Goal: Task Accomplishment & Management: Manage account settings

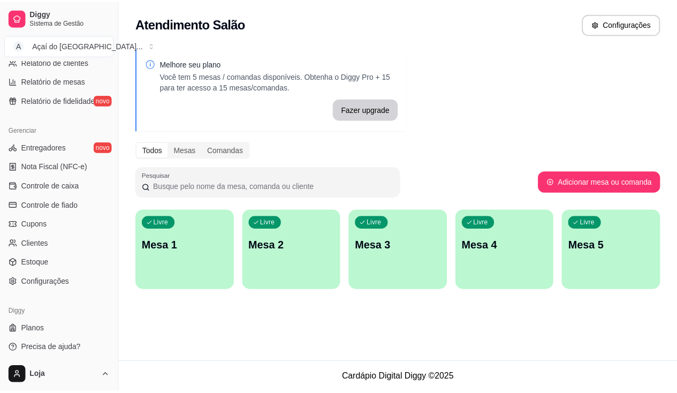
scroll to position [214, 0]
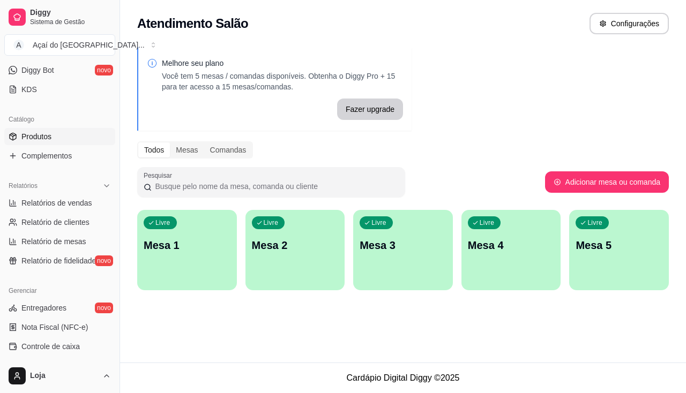
click at [72, 144] on link "Produtos" at bounding box center [59, 136] width 111 height 17
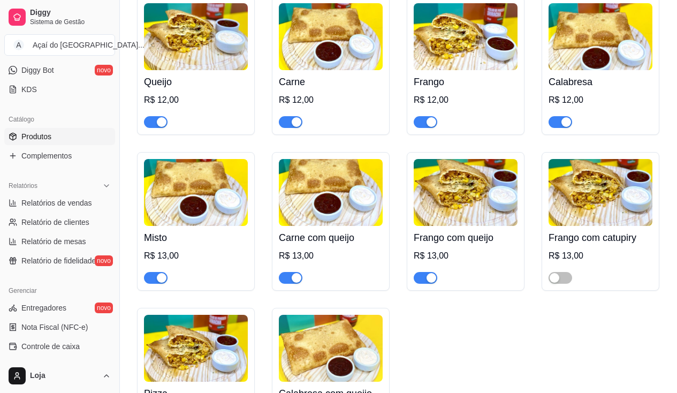
scroll to position [1714, 0]
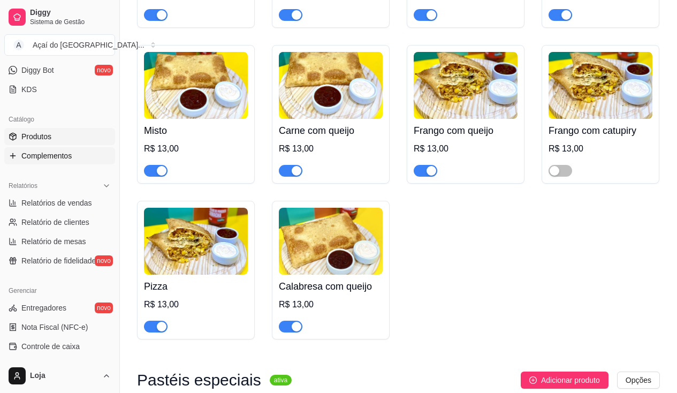
click at [40, 159] on span "Complementos" at bounding box center [46, 155] width 50 height 11
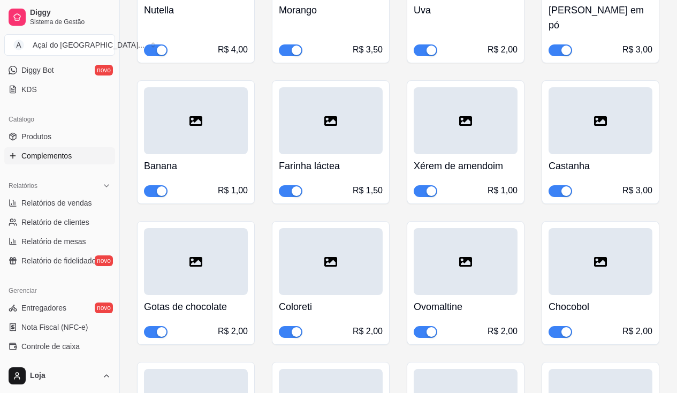
scroll to position [1071, 0]
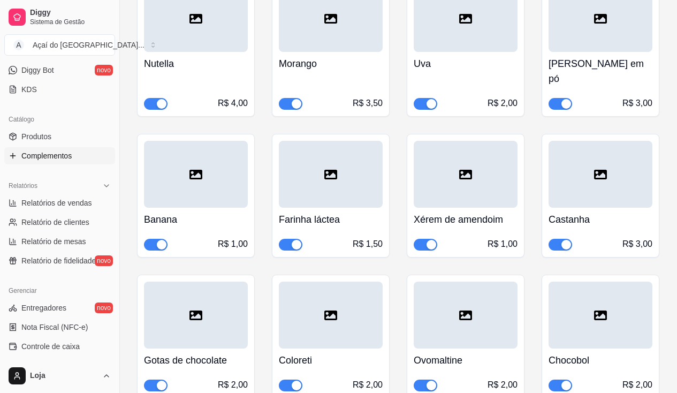
click at [426, 239] on span "button" at bounding box center [426, 245] width 24 height 12
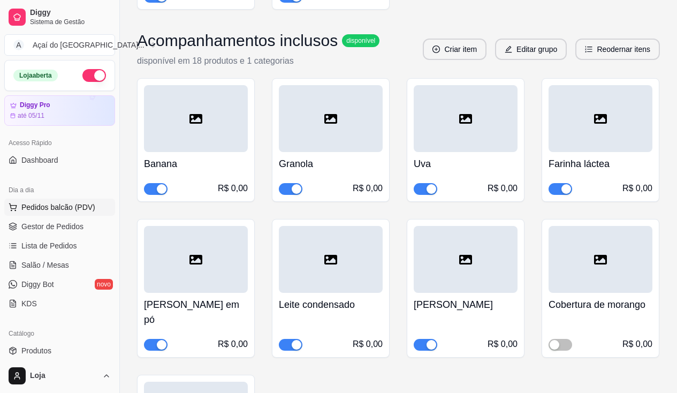
scroll to position [428, 0]
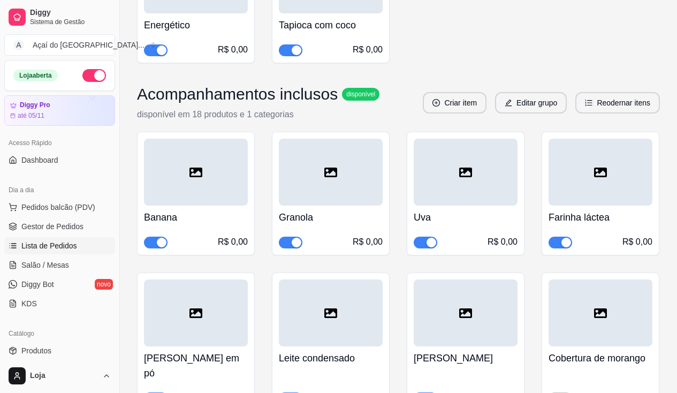
click at [61, 247] on span "Lista de Pedidos" at bounding box center [49, 245] width 56 height 11
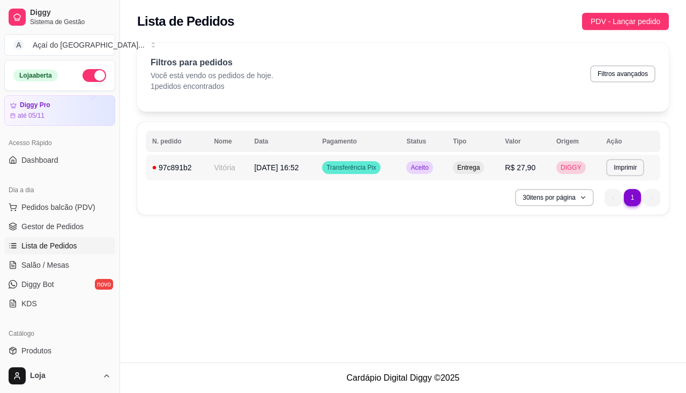
click at [240, 164] on td "Vitória" at bounding box center [227, 168] width 40 height 26
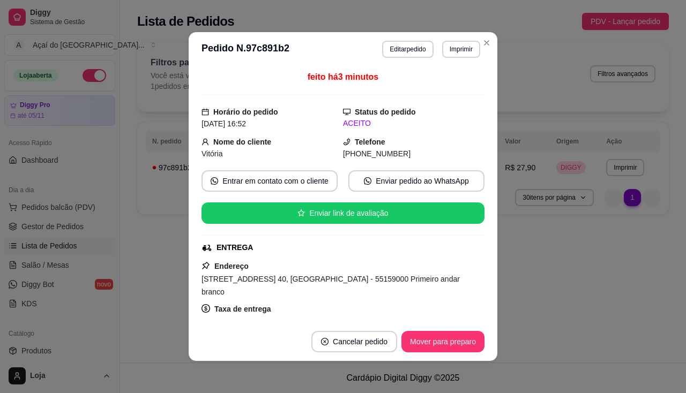
click at [400, 39] on header "**********" at bounding box center [343, 49] width 308 height 34
click at [400, 43] on button "Editar pedido" at bounding box center [408, 49] width 50 height 17
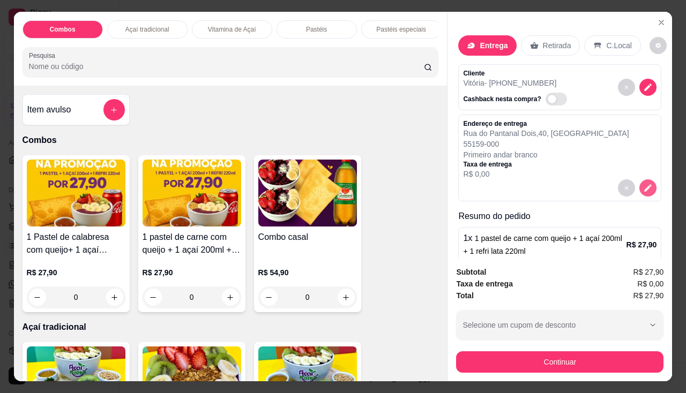
click at [643, 185] on icon "decrease-product-quantity" at bounding box center [648, 188] width 10 height 10
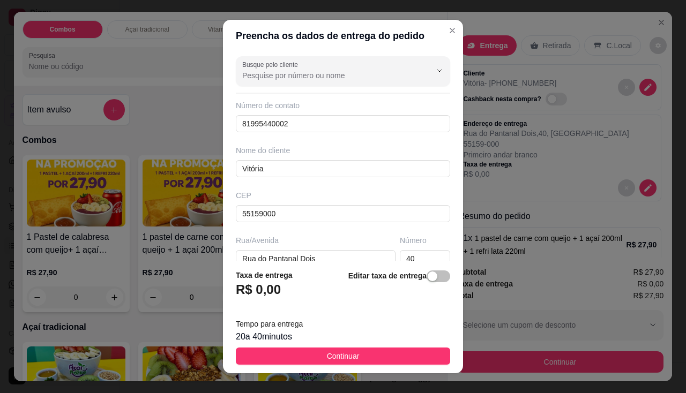
click at [308, 291] on div "Taxa de entrega R$ 0,00 Editar taxa de entrega" at bounding box center [343, 286] width 214 height 35
click at [427, 274] on span "button" at bounding box center [438, 276] width 24 height 12
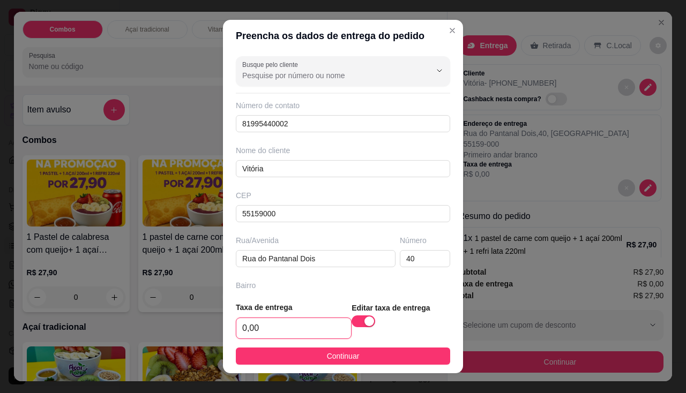
click at [289, 333] on input "0,00" at bounding box center [293, 328] width 115 height 20
type input "0,00"
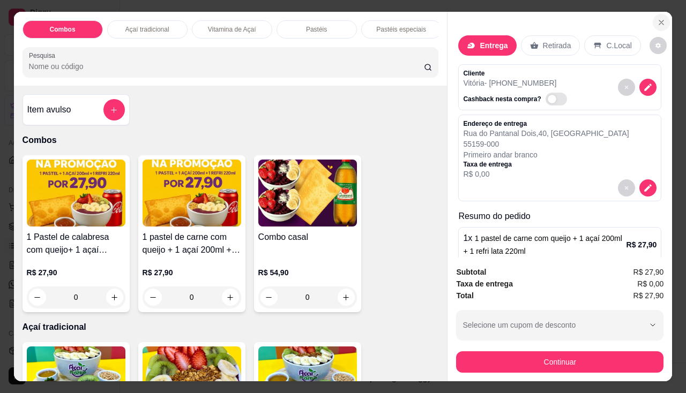
click at [659, 20] on icon "Close" at bounding box center [661, 22] width 4 height 4
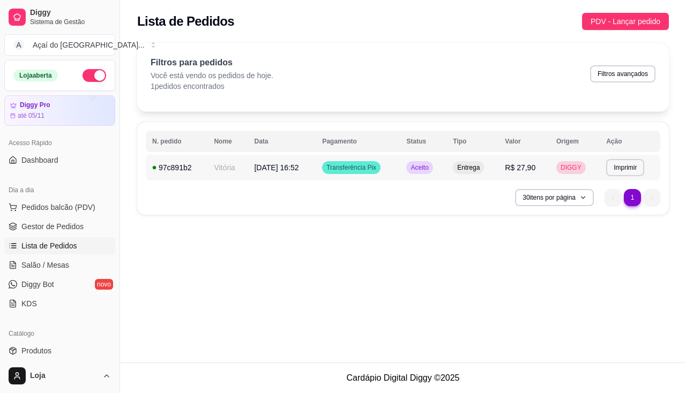
click at [298, 170] on span "[DATE] 16:52" at bounding box center [276, 167] width 44 height 9
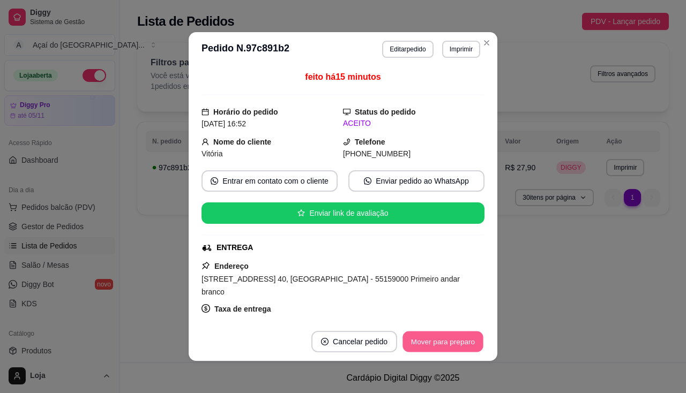
click at [448, 345] on button "Mover para preparo" at bounding box center [442, 342] width 80 height 21
click at [468, 49] on button "Imprimir" at bounding box center [460, 49] width 37 height 17
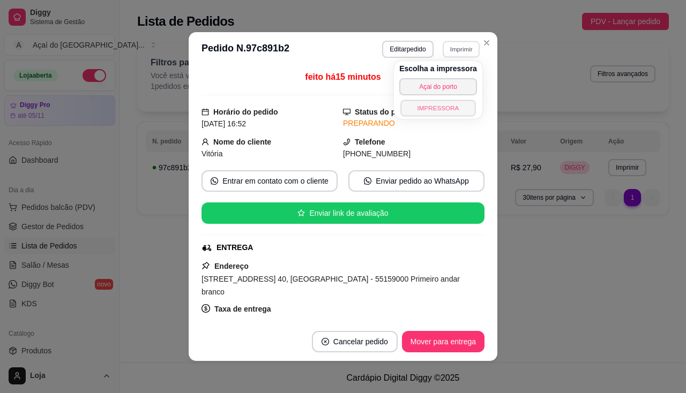
click at [457, 104] on button "IMPRESSORA" at bounding box center [437, 108] width 75 height 17
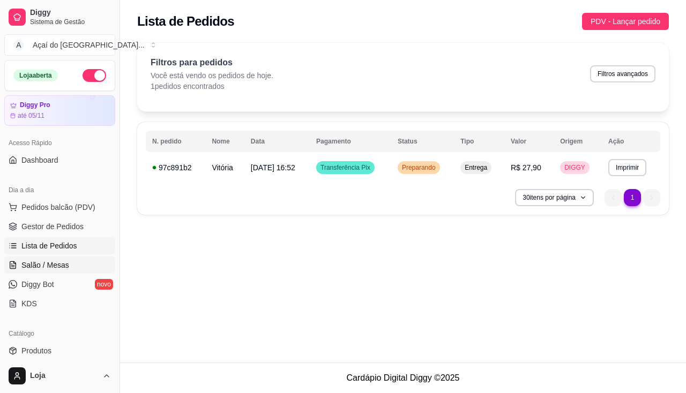
click at [46, 260] on span "Salão / Mesas" at bounding box center [45, 265] width 48 height 11
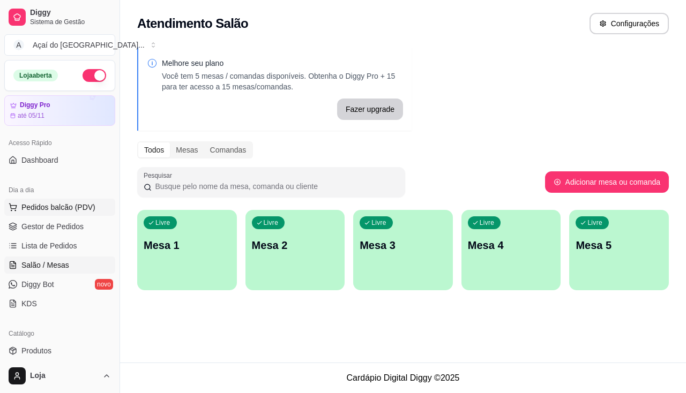
click at [70, 204] on span "Pedidos balcão (PDV)" at bounding box center [58, 207] width 74 height 11
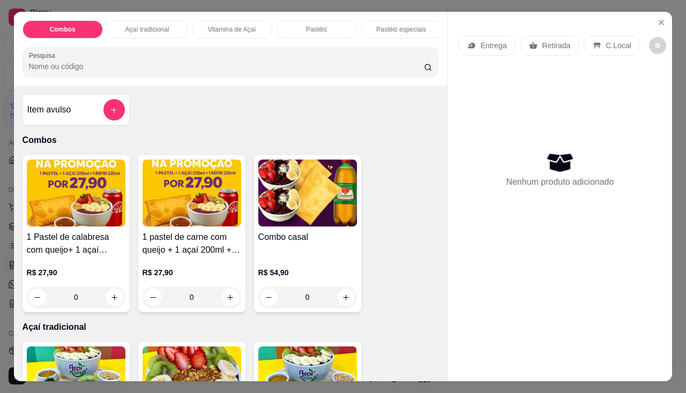
click at [488, 41] on p "Entrega" at bounding box center [493, 45] width 26 height 11
click at [480, 40] on p "Entrega" at bounding box center [493, 45] width 26 height 11
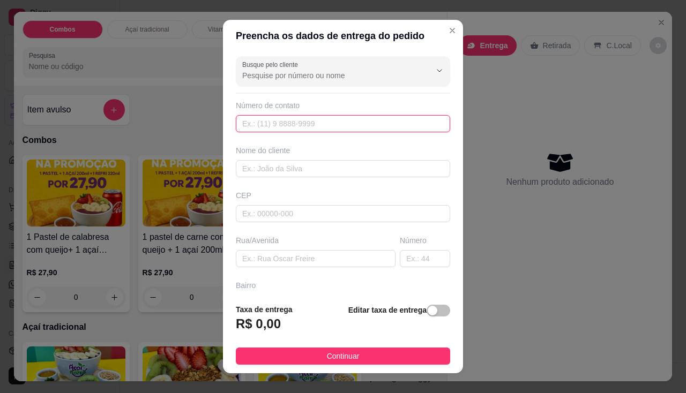
click at [273, 131] on input "text" at bounding box center [343, 123] width 214 height 17
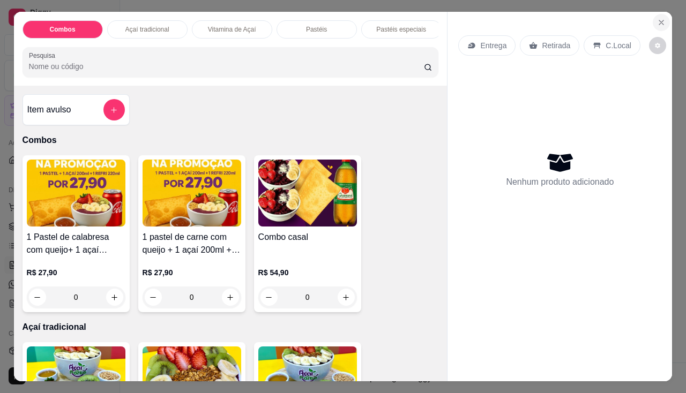
click at [660, 18] on icon "Close" at bounding box center [661, 22] width 9 height 9
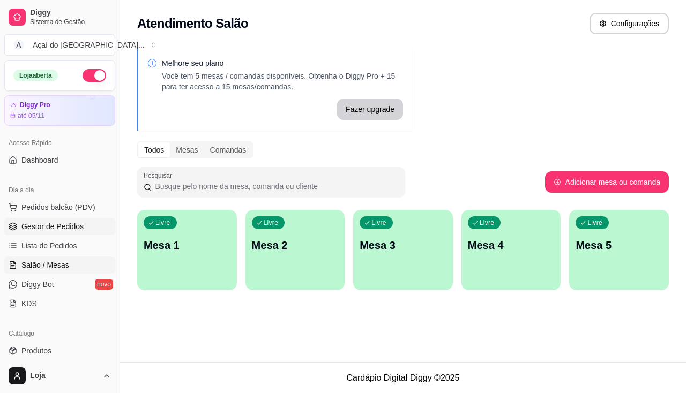
click at [54, 232] on link "Gestor de Pedidos" at bounding box center [59, 226] width 111 height 17
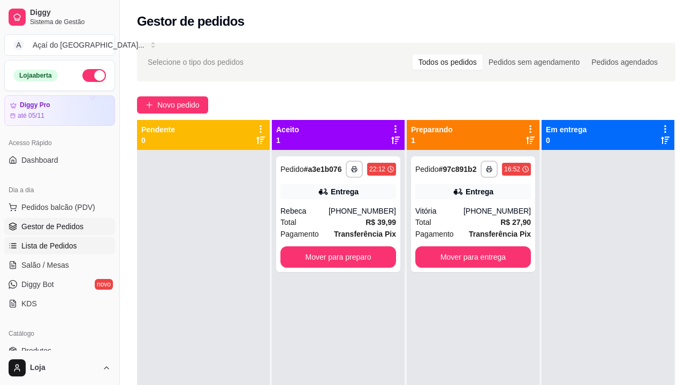
click at [44, 248] on span "Lista de Pedidos" at bounding box center [49, 245] width 56 height 11
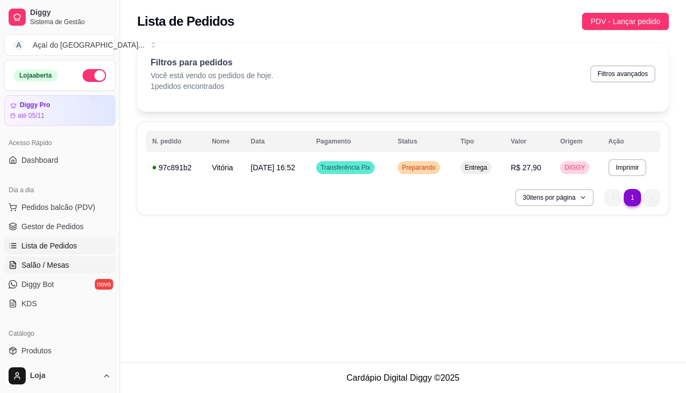
click at [51, 267] on span "Salão / Mesas" at bounding box center [45, 265] width 48 height 11
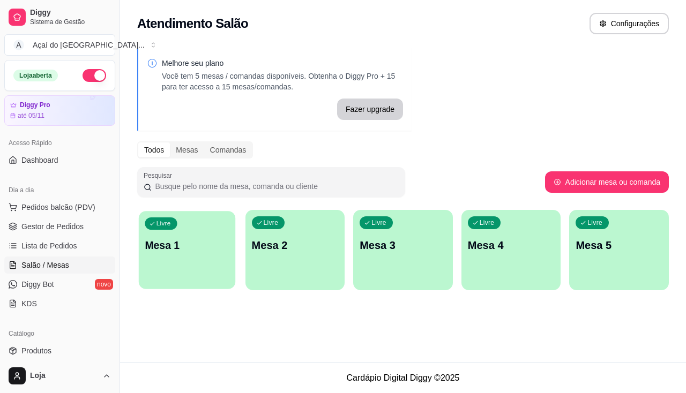
click at [176, 252] on p "Mesa 1" at bounding box center [187, 245] width 84 height 14
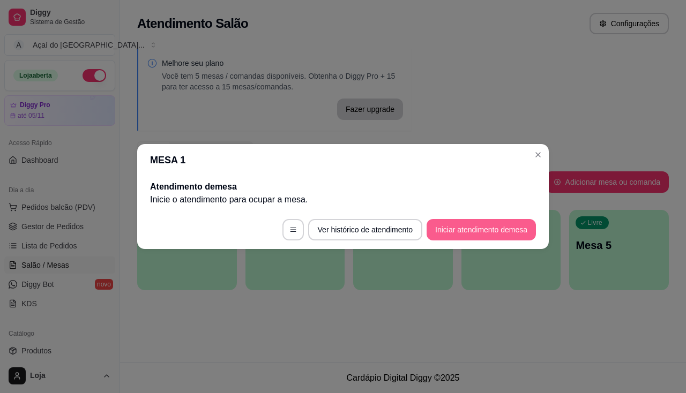
click at [480, 235] on button "Iniciar atendimento de mesa" at bounding box center [480, 229] width 109 height 21
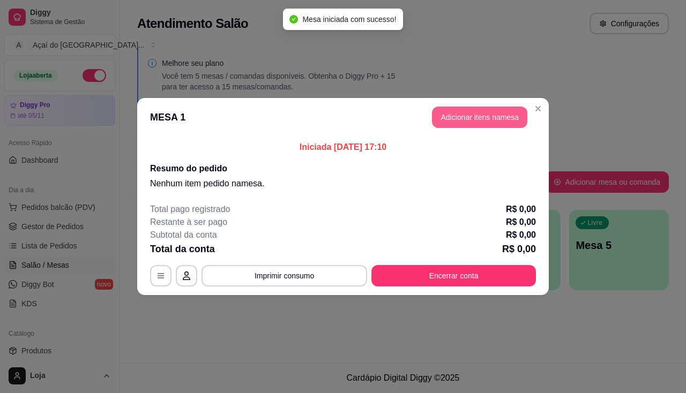
click at [460, 129] on header "MESA 1 Adicionar itens na mesa" at bounding box center [342, 117] width 411 height 39
click at [460, 119] on button "Adicionar itens na mesa" at bounding box center [479, 117] width 95 height 21
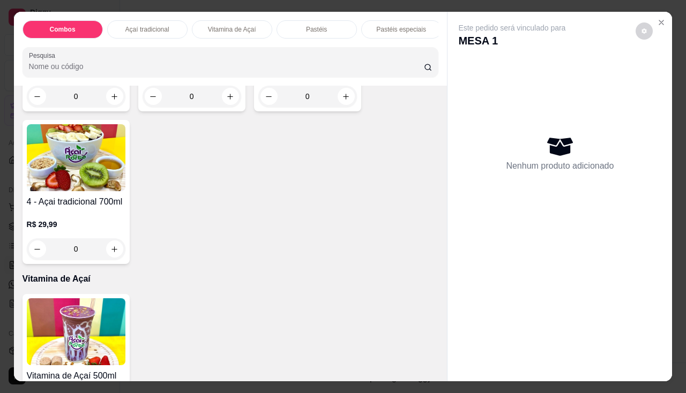
scroll to position [268, 0]
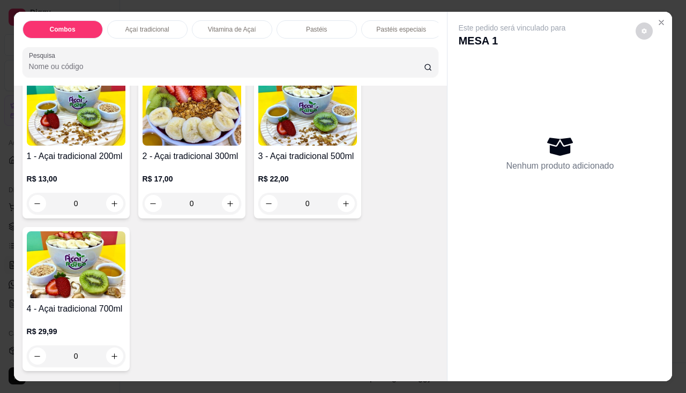
click at [346, 209] on div "0" at bounding box center [307, 203] width 99 height 21
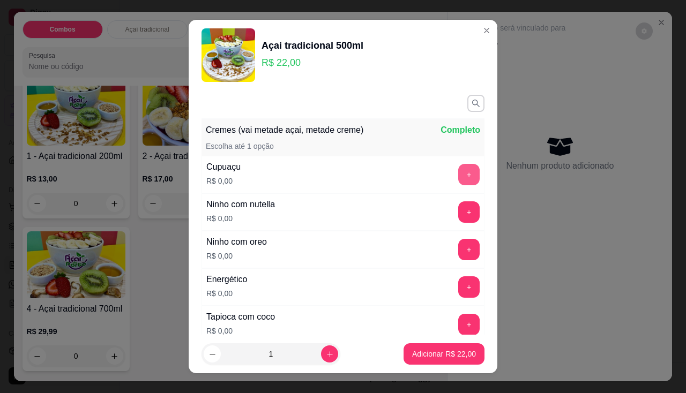
click at [458, 182] on button "+" at bounding box center [468, 174] width 21 height 21
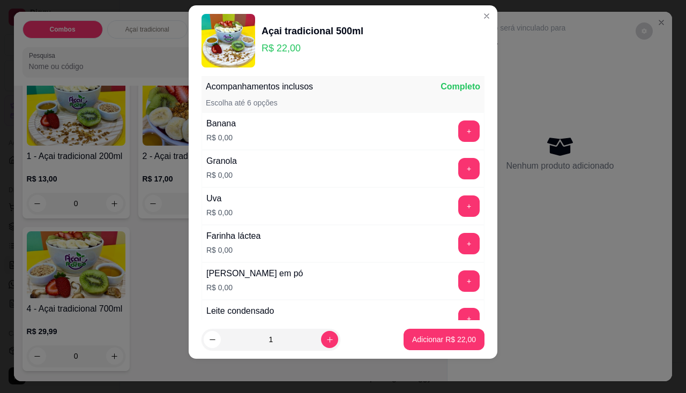
scroll to position [306, 0]
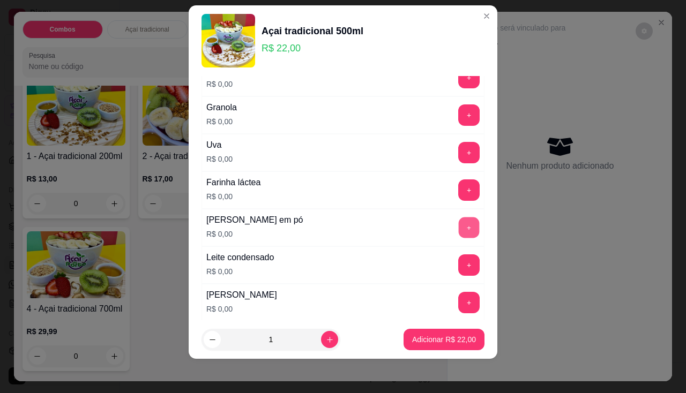
click at [458, 227] on button "+" at bounding box center [468, 227] width 21 height 21
click at [458, 267] on button "+" at bounding box center [468, 264] width 21 height 21
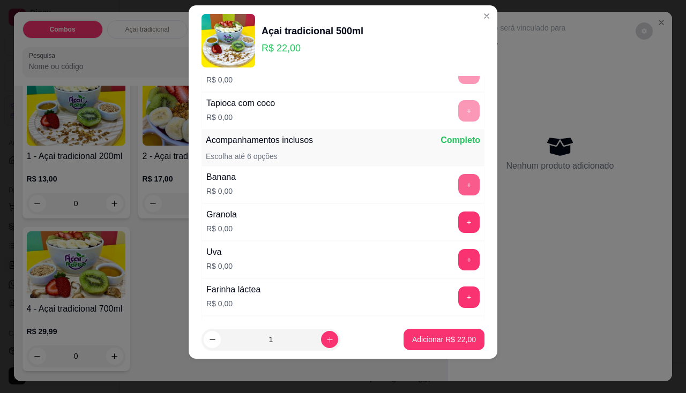
click at [458, 191] on button "+" at bounding box center [468, 184] width 21 height 21
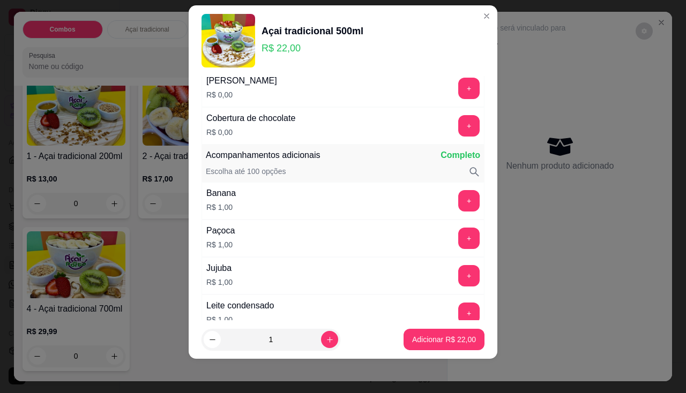
scroll to position [735, 0]
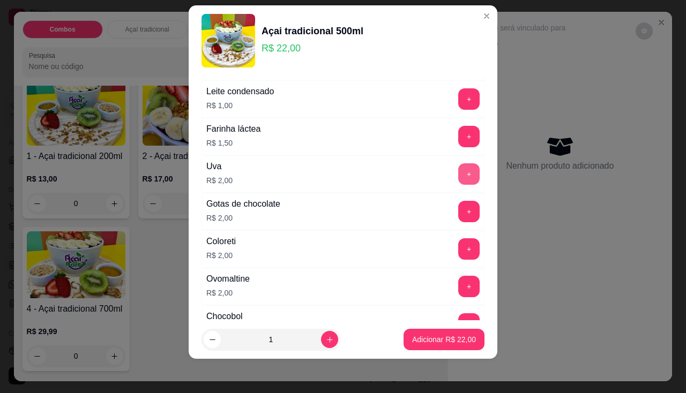
click at [458, 176] on button "+" at bounding box center [468, 173] width 21 height 21
click at [427, 345] on button "Adicionar R$ 24,00" at bounding box center [443, 339] width 81 height 21
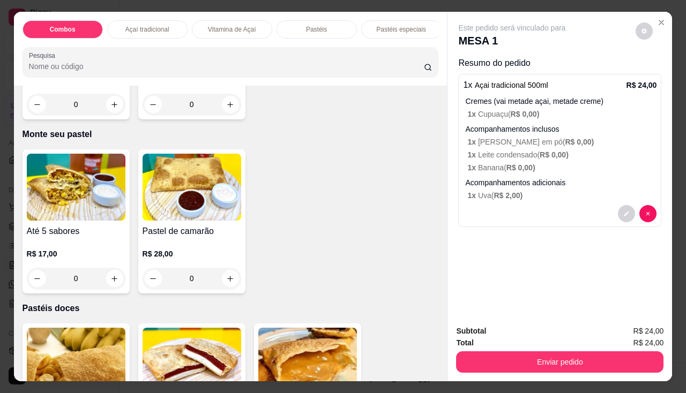
scroll to position [1607, 0]
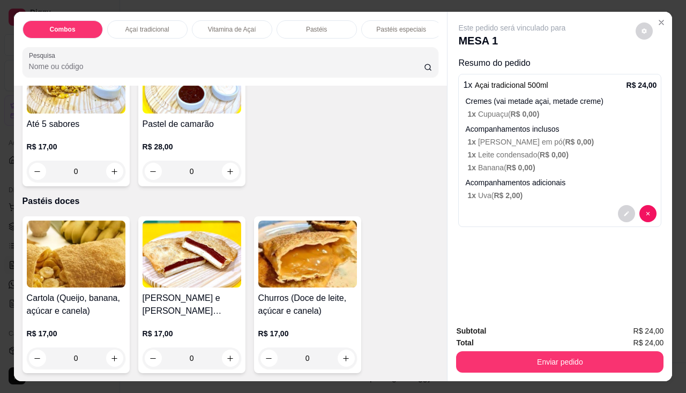
click at [111, 176] on div "0" at bounding box center [76, 171] width 99 height 21
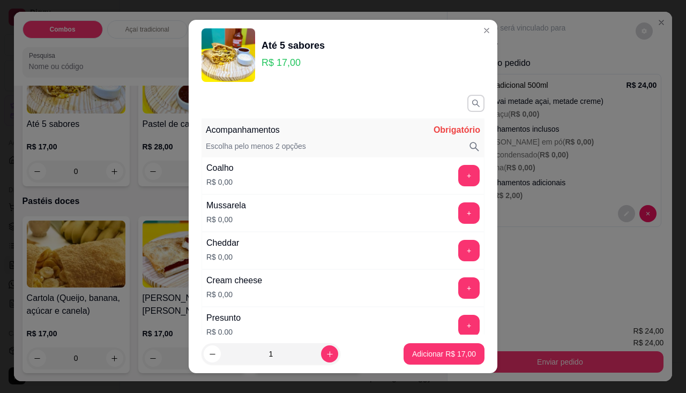
scroll to position [54, 0]
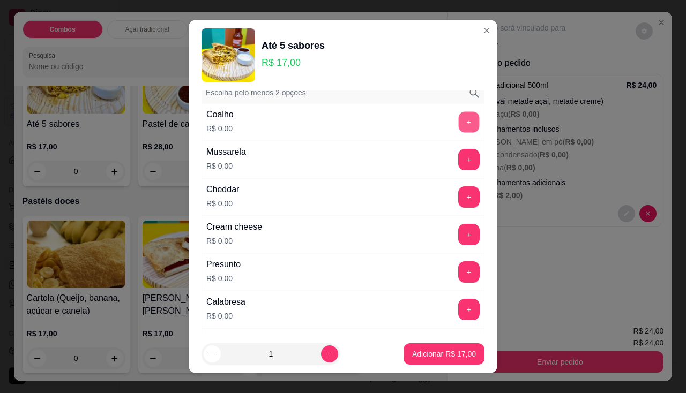
click at [458, 120] on button "+" at bounding box center [468, 121] width 21 height 21
click at [458, 273] on button "+" at bounding box center [468, 271] width 21 height 21
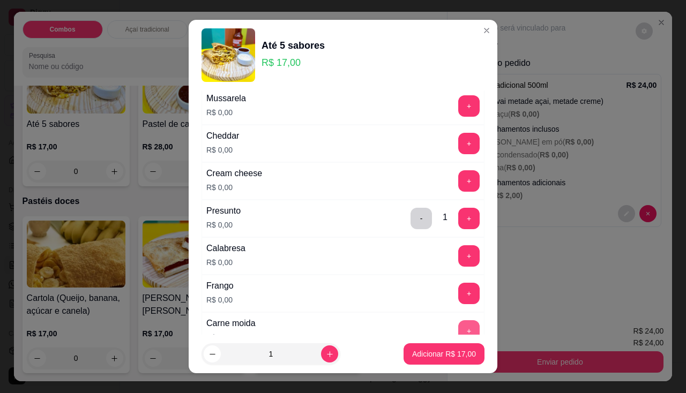
click at [458, 328] on button "+" at bounding box center [468, 330] width 21 height 21
click at [458, 289] on button "+" at bounding box center [468, 293] width 21 height 21
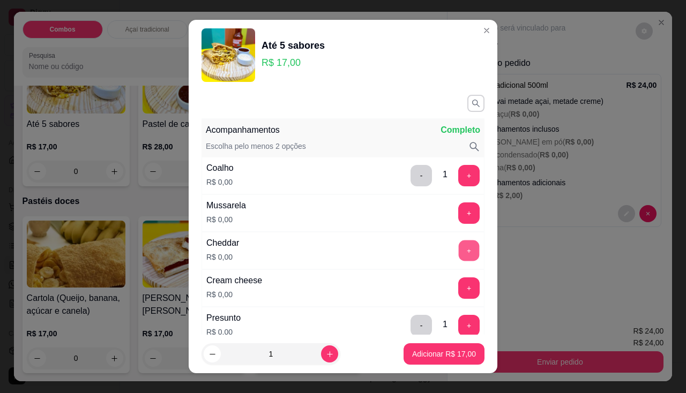
click at [458, 255] on button "+" at bounding box center [468, 250] width 21 height 21
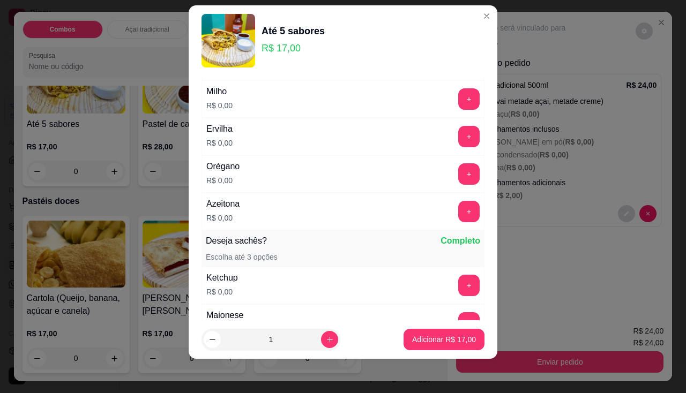
scroll to position [516, 0]
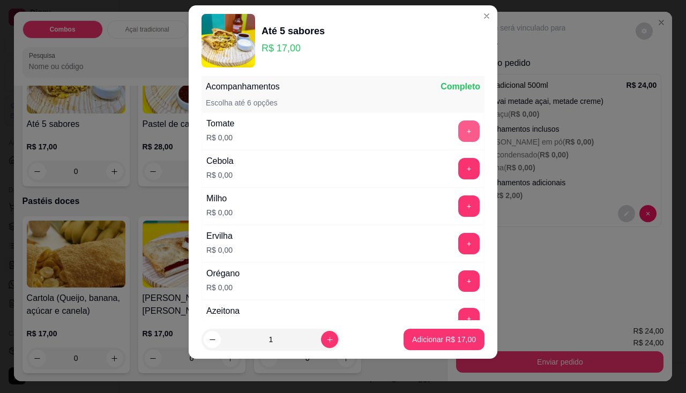
click at [458, 133] on button "+" at bounding box center [468, 131] width 21 height 21
click at [458, 176] on button "+" at bounding box center [468, 168] width 21 height 21
click at [458, 209] on button "+" at bounding box center [468, 205] width 21 height 21
click at [458, 243] on button "+" at bounding box center [468, 243] width 21 height 21
click at [458, 282] on button "+" at bounding box center [468, 280] width 21 height 21
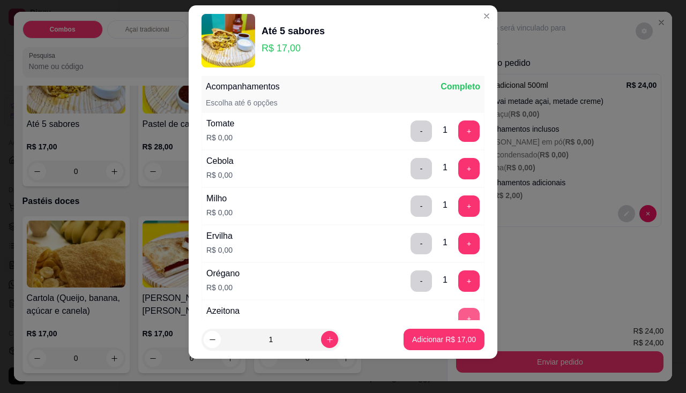
click at [458, 313] on button "+" at bounding box center [468, 318] width 21 height 21
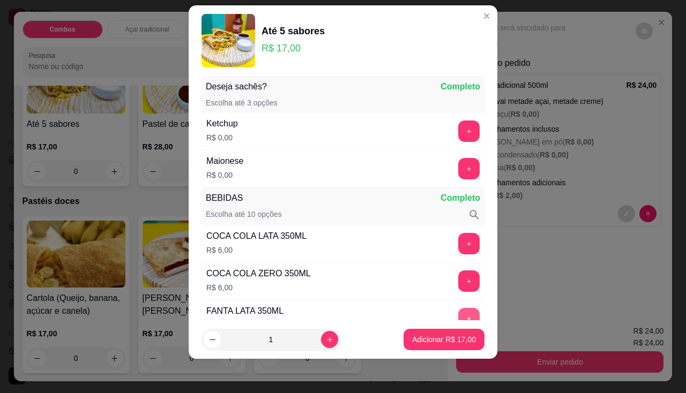
scroll to position [938, 0]
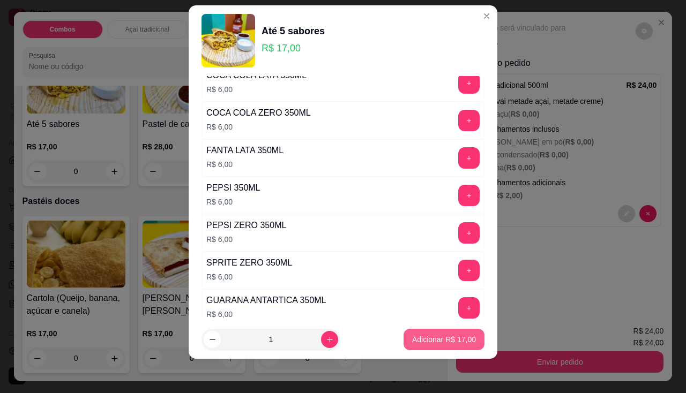
click at [425, 327] on footer "1 Adicionar R$ 17,00" at bounding box center [343, 339] width 308 height 39
click at [426, 338] on p "Adicionar R$ 17,00" at bounding box center [444, 339] width 64 height 11
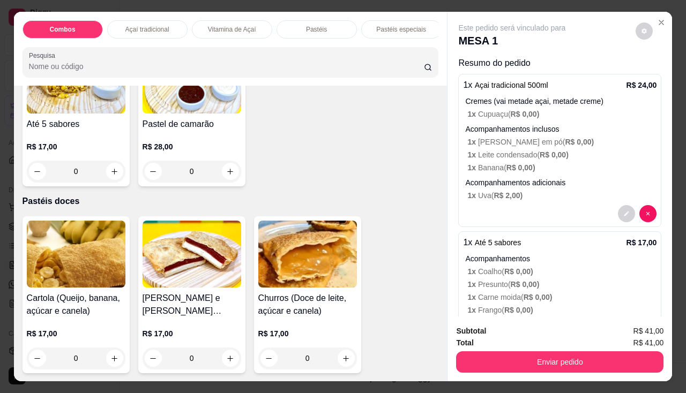
click at [625, 162] on p "1 x Banana ( R$ 0,00 )" at bounding box center [561, 167] width 189 height 11
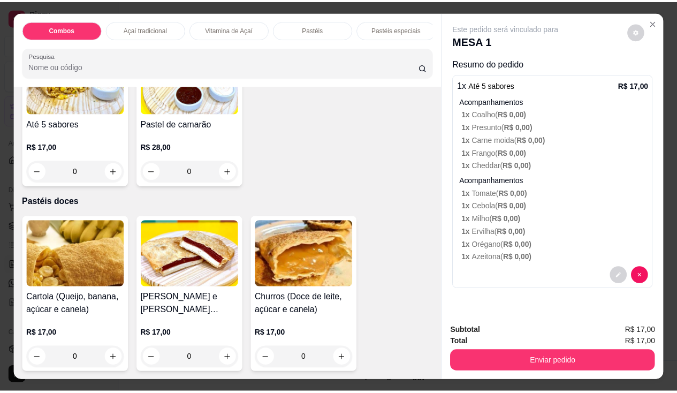
scroll to position [1553, 0]
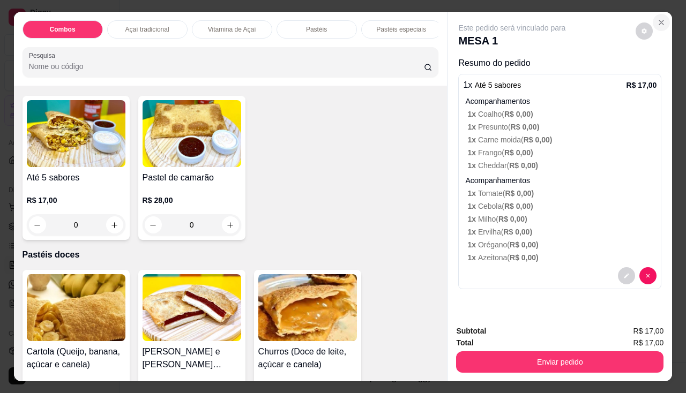
click at [659, 14] on button "Close" at bounding box center [660, 22] width 17 height 17
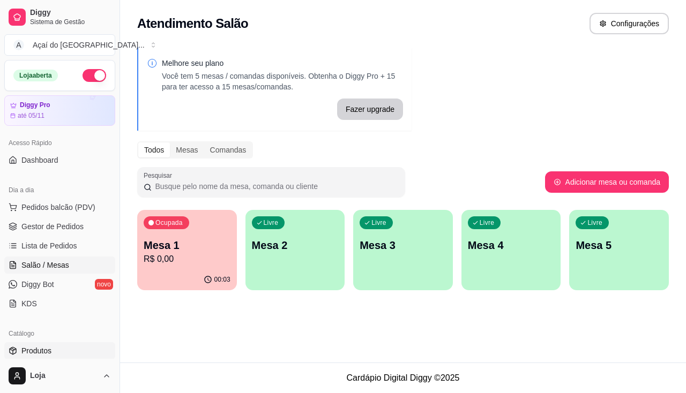
click at [44, 350] on span "Produtos" at bounding box center [36, 350] width 30 height 11
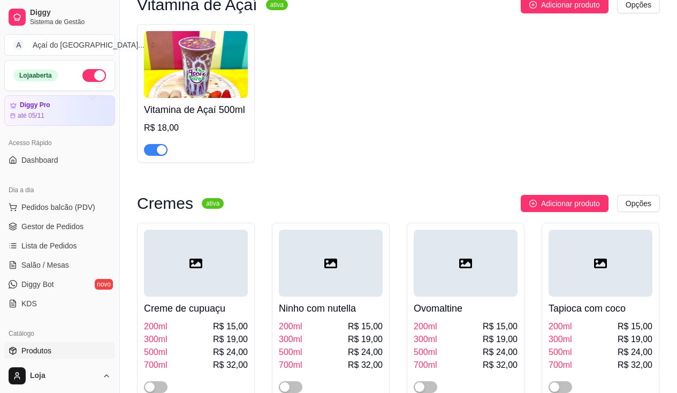
scroll to position [857, 0]
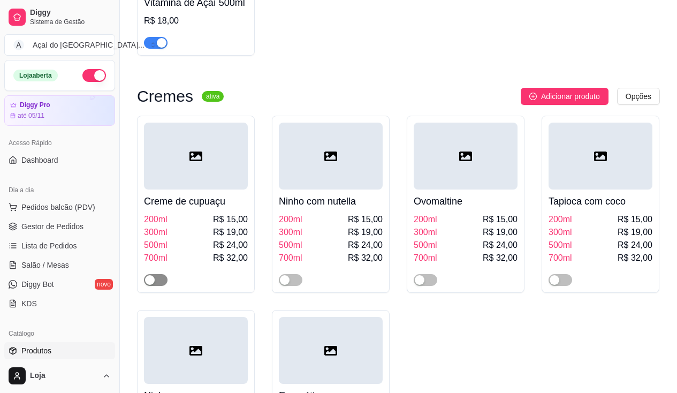
click at [159, 284] on span "button" at bounding box center [156, 280] width 24 height 12
click at [80, 261] on link "Salão / Mesas" at bounding box center [59, 265] width 111 height 17
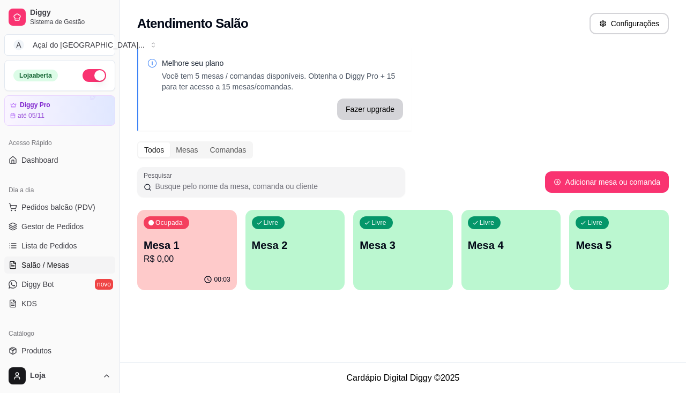
click at [170, 260] on p "R$ 0,00" at bounding box center [187, 259] width 87 height 13
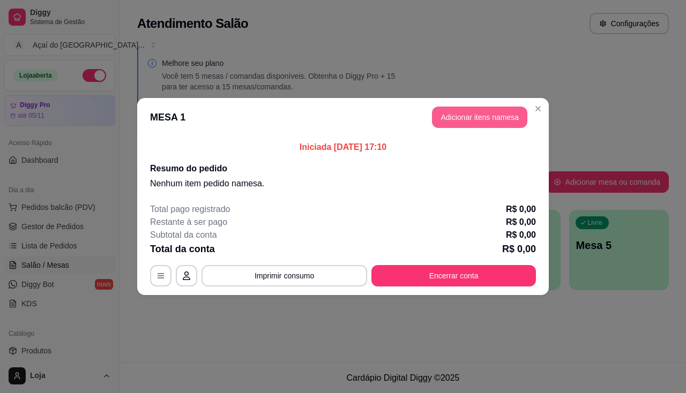
click at [473, 118] on button "Adicionar itens na mesa" at bounding box center [479, 117] width 95 height 21
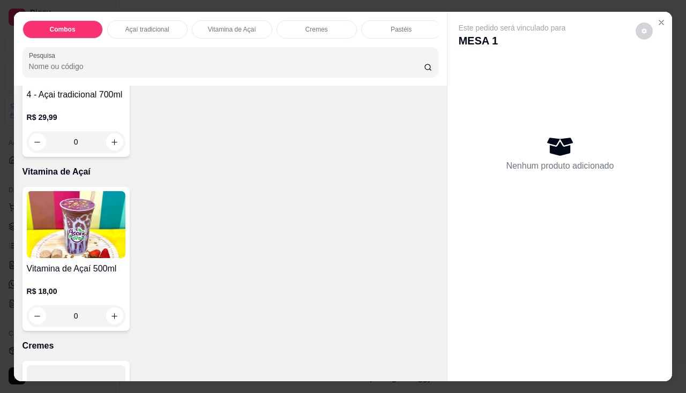
scroll to position [643, 0]
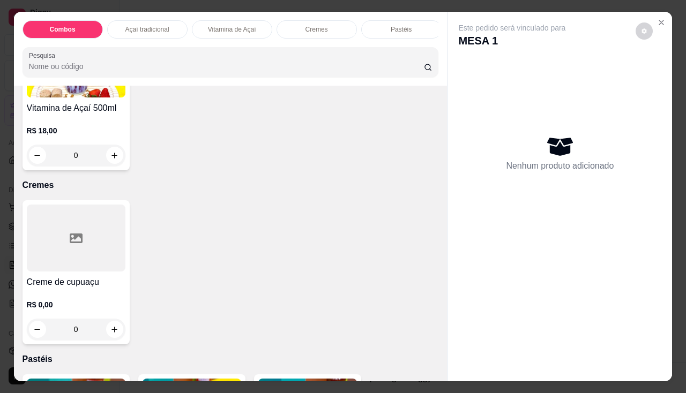
click at [67, 292] on div "R$ 0,00 0" at bounding box center [76, 314] width 99 height 51
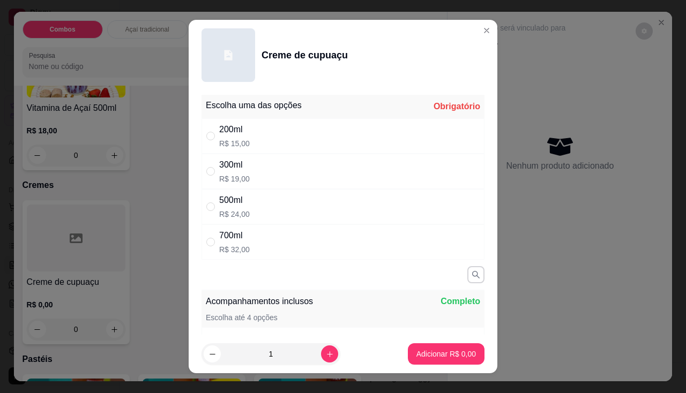
click at [253, 240] on div "700ml R$ 32,00" at bounding box center [342, 241] width 283 height 35
radio input "true"
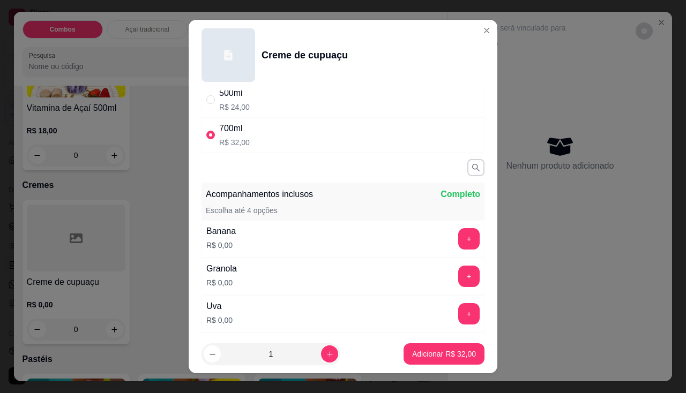
scroll to position [161, 0]
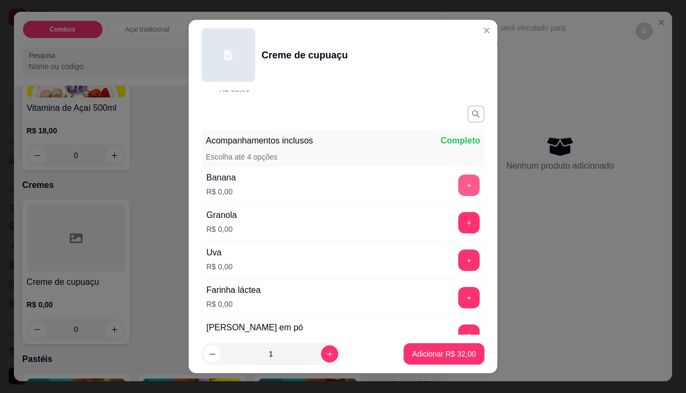
click at [458, 183] on button "+" at bounding box center [468, 185] width 21 height 21
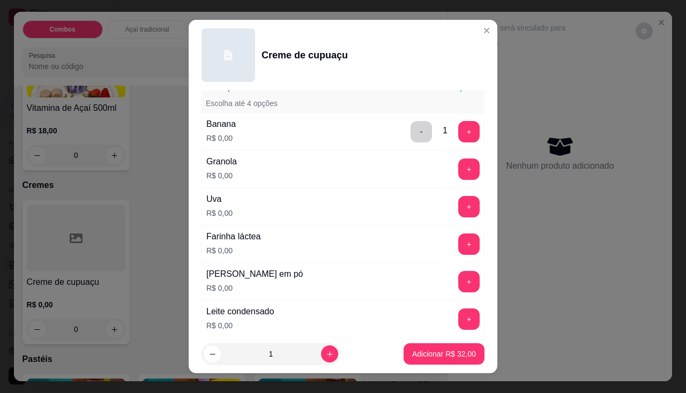
scroll to position [268, 0]
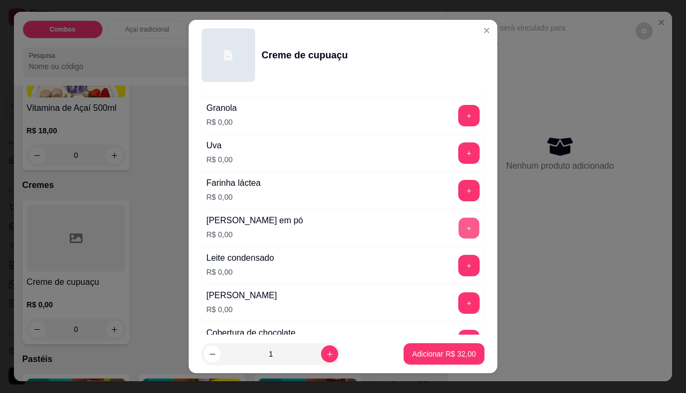
click at [458, 232] on button "+" at bounding box center [468, 227] width 21 height 21
click at [458, 255] on button "+" at bounding box center [468, 265] width 21 height 21
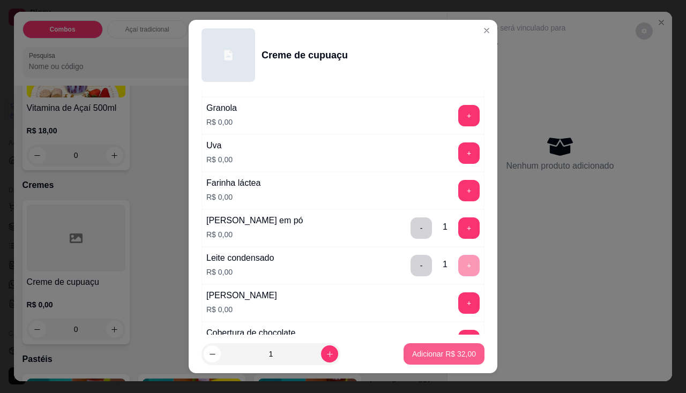
click at [443, 346] on button "Adicionar R$ 32,00" at bounding box center [443, 353] width 81 height 21
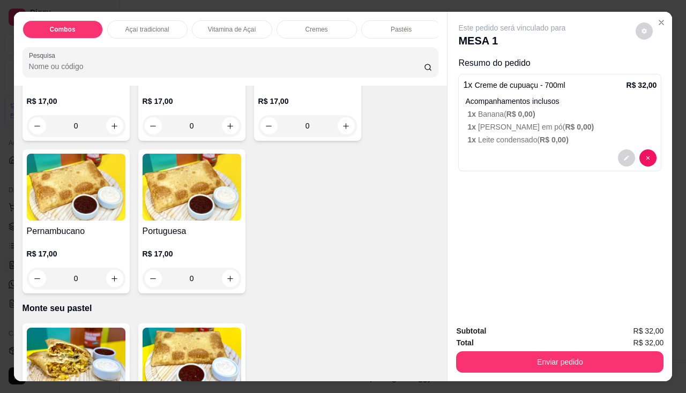
scroll to position [1607, 0]
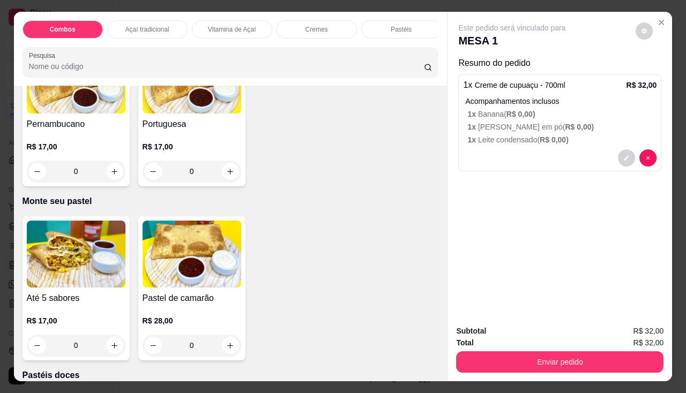
click at [79, 276] on img at bounding box center [76, 254] width 99 height 67
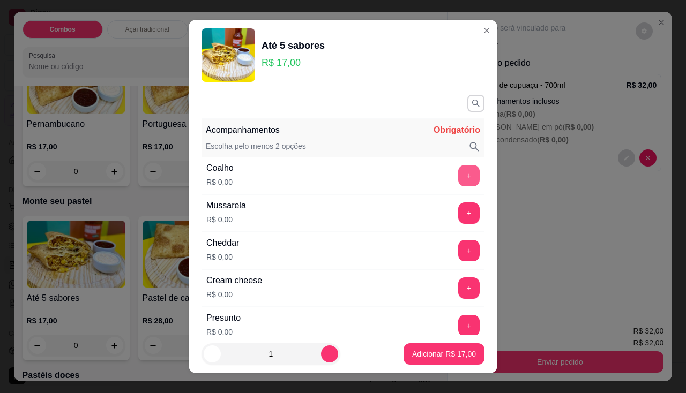
click at [458, 178] on button "+" at bounding box center [468, 175] width 21 height 21
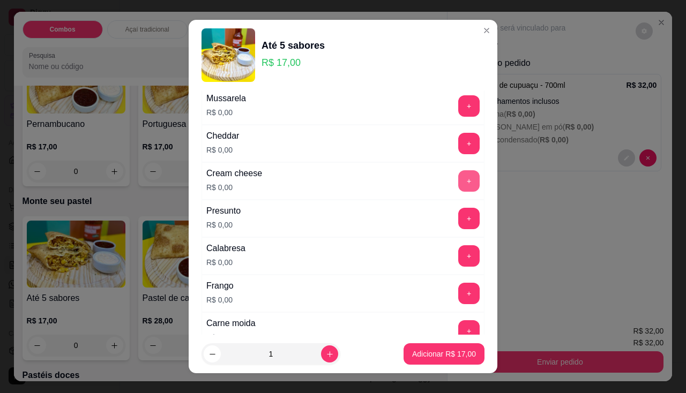
scroll to position [161, 0]
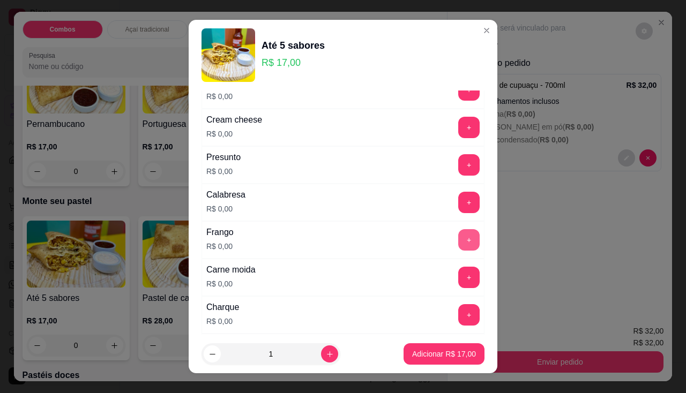
click at [458, 236] on button "+" at bounding box center [468, 239] width 21 height 21
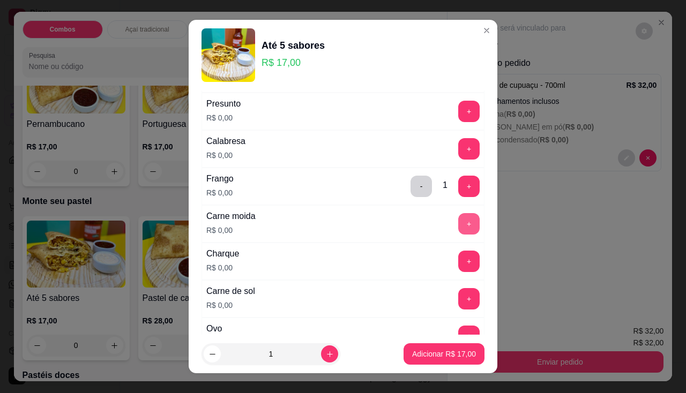
click at [458, 230] on button "+" at bounding box center [468, 223] width 21 height 21
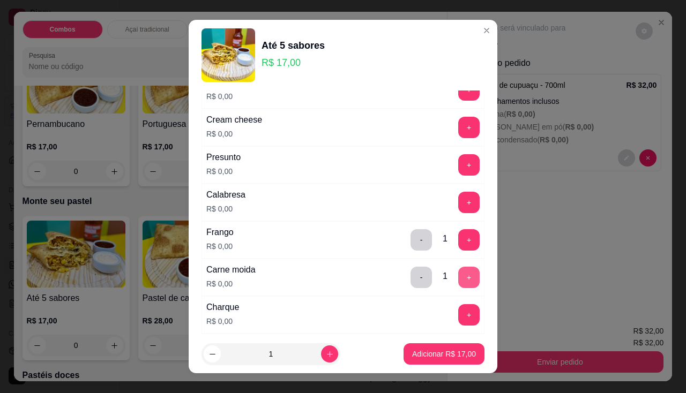
scroll to position [107, 0]
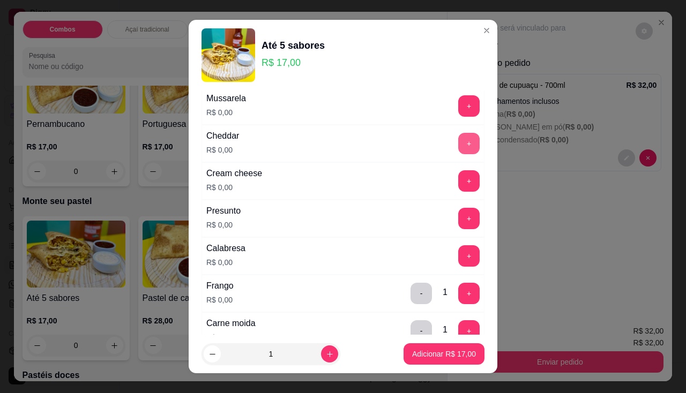
click at [458, 146] on button "+" at bounding box center [468, 143] width 21 height 21
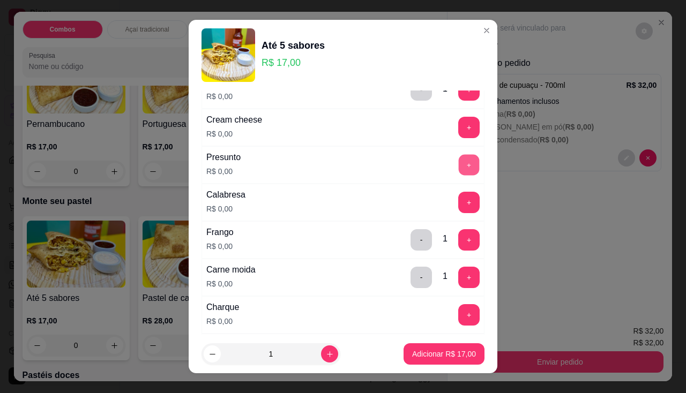
click at [458, 167] on button "+" at bounding box center [468, 164] width 21 height 21
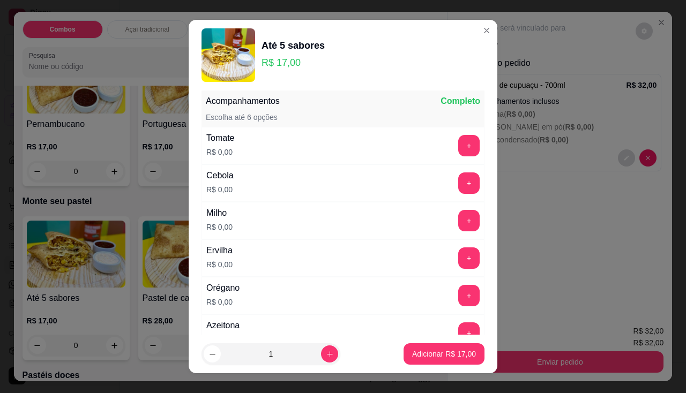
scroll to position [14, 0]
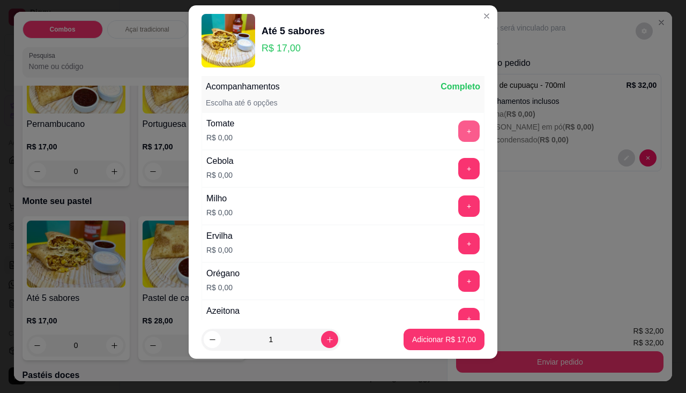
click at [458, 138] on button "+" at bounding box center [468, 131] width 21 height 21
click at [458, 166] on button "+" at bounding box center [468, 168] width 21 height 21
click at [458, 202] on button "+" at bounding box center [468, 205] width 21 height 21
click at [458, 244] on button "+" at bounding box center [468, 243] width 21 height 21
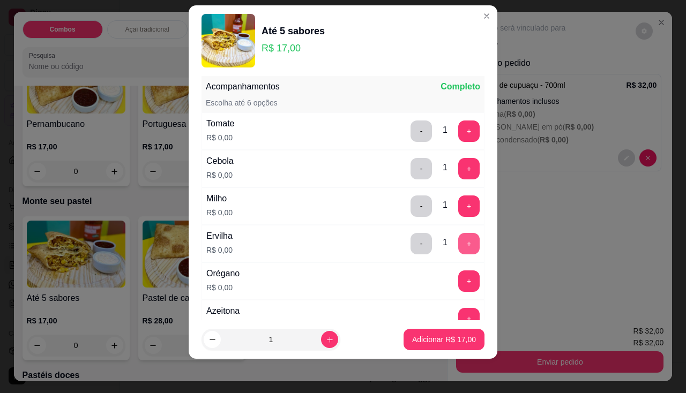
scroll to position [623, 0]
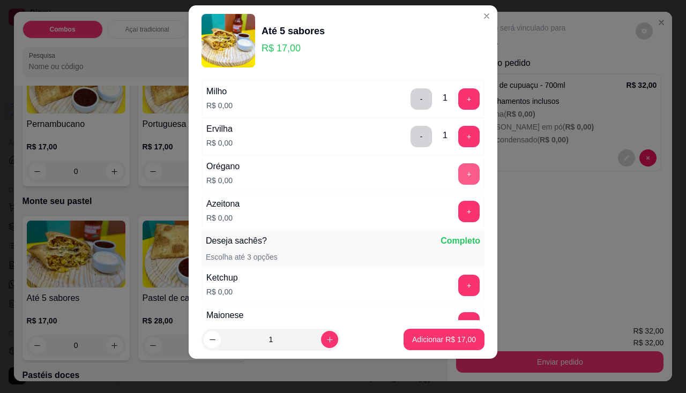
click at [458, 165] on button "+" at bounding box center [468, 173] width 21 height 21
click at [458, 216] on button "+" at bounding box center [468, 211] width 21 height 21
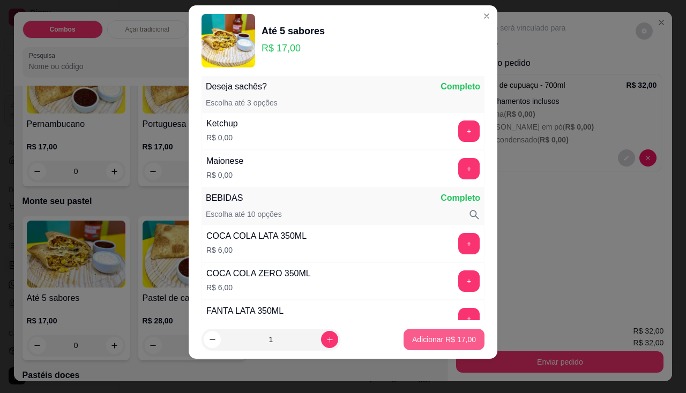
click at [427, 349] on button "Adicionar R$ 17,00" at bounding box center [443, 339] width 81 height 21
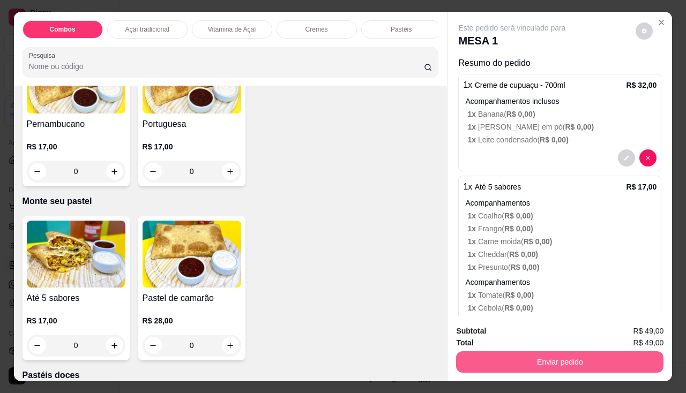
click at [473, 356] on button "Enviar pedido" at bounding box center [559, 361] width 207 height 21
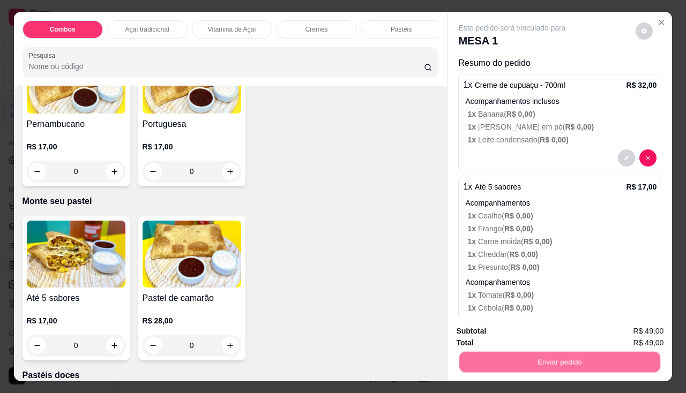
click at [650, 333] on button "Enviar pedido" at bounding box center [635, 332] width 61 height 20
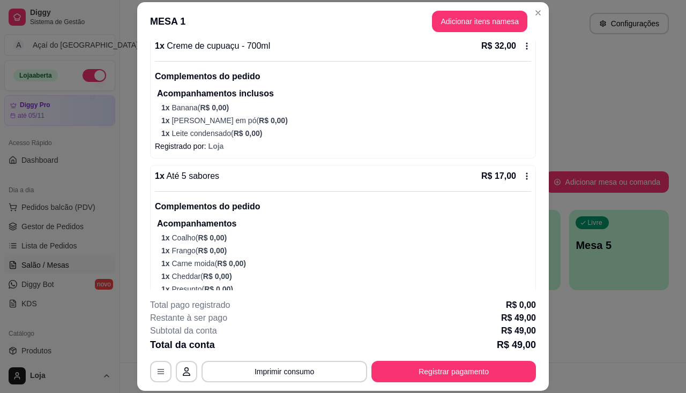
scroll to position [229, 0]
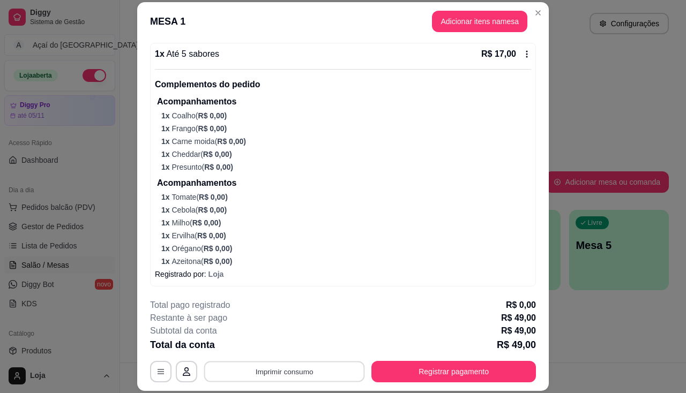
click at [305, 370] on button "Imprimir consumo" at bounding box center [284, 372] width 161 height 21
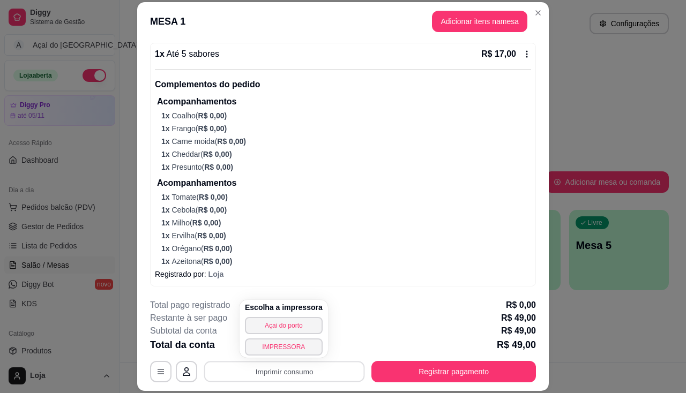
scroll to position [0, 0]
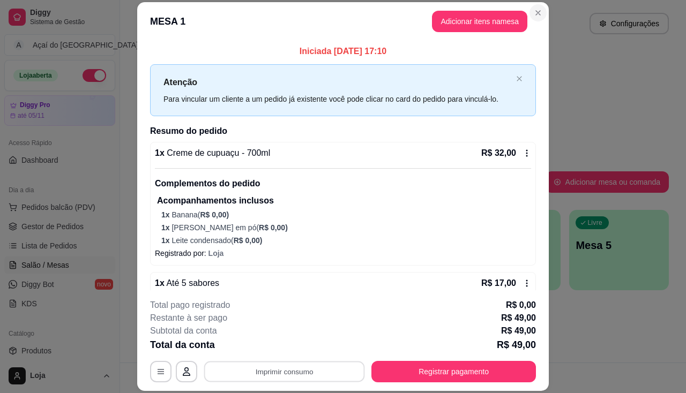
click at [533, 14] on icon "Close" at bounding box center [537, 13] width 9 height 9
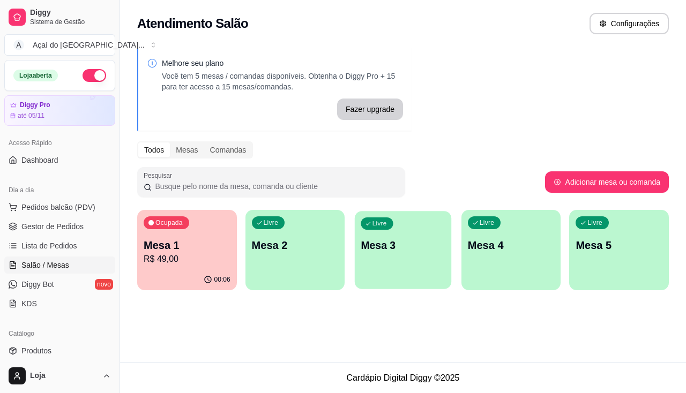
click at [415, 277] on button "Livre Mesa 3" at bounding box center [403, 250] width 96 height 78
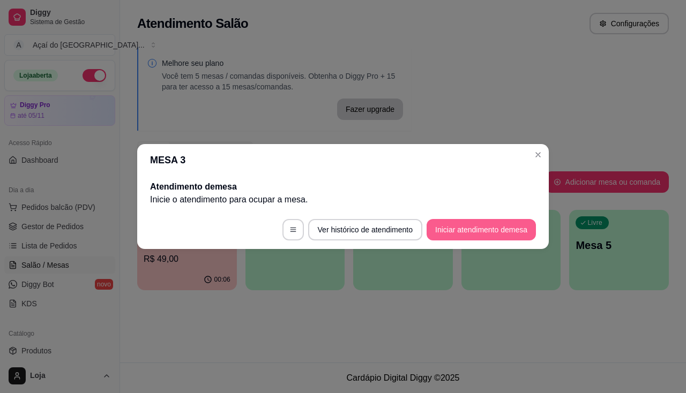
click at [465, 230] on button "Iniciar atendimento de mesa" at bounding box center [480, 229] width 109 height 21
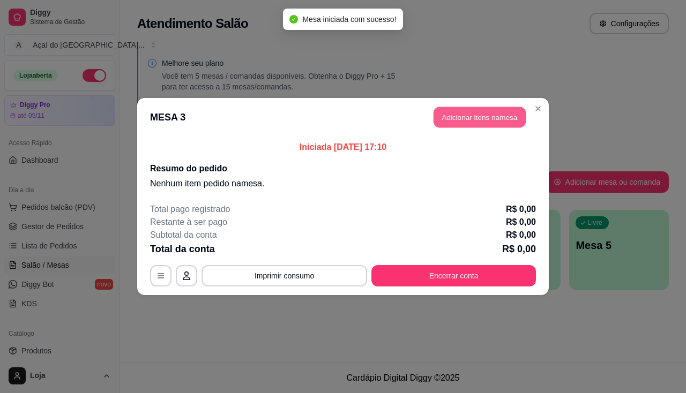
click at [471, 125] on button "Adicionar itens na mesa" at bounding box center [479, 117] width 92 height 21
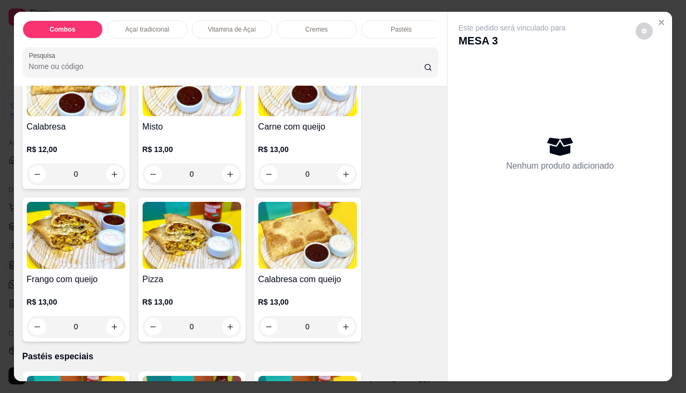
scroll to position [910, 0]
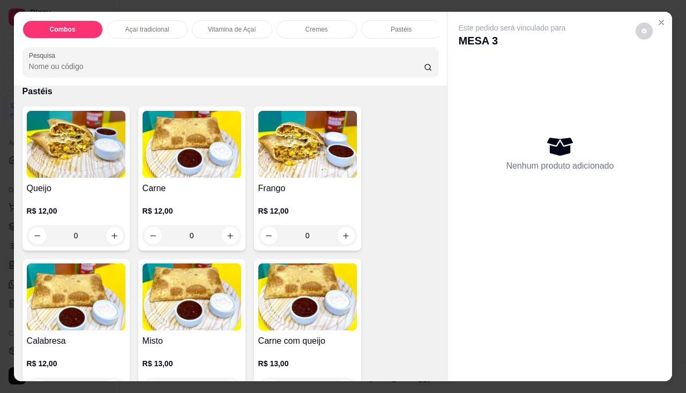
click at [114, 243] on div "0" at bounding box center [76, 235] width 99 height 21
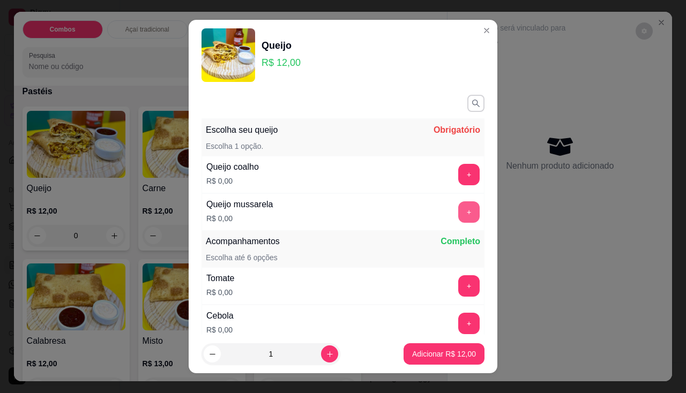
click at [458, 214] on button "+" at bounding box center [468, 211] width 21 height 21
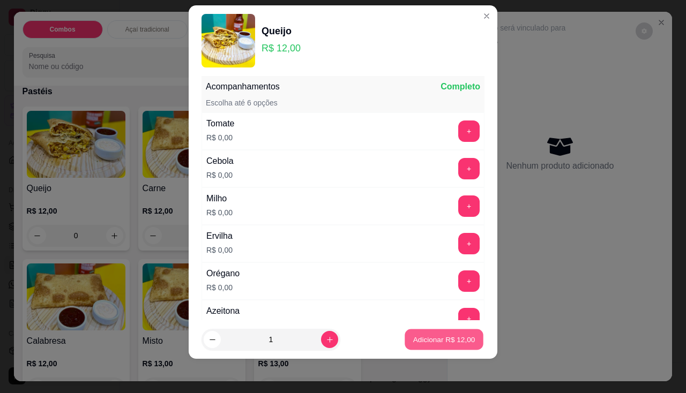
click at [429, 335] on p "Adicionar R$ 12,00" at bounding box center [444, 340] width 62 height 10
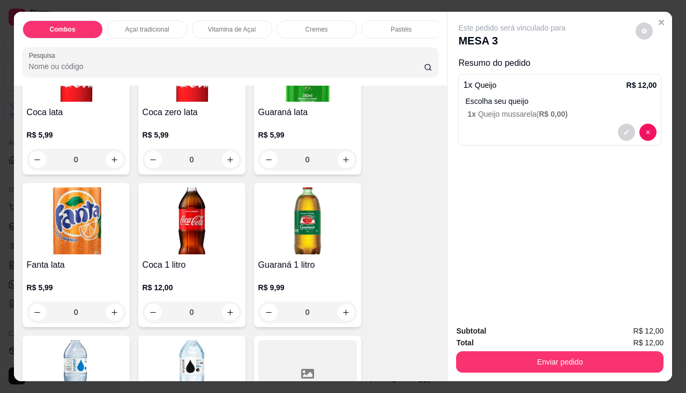
scroll to position [2785, 0]
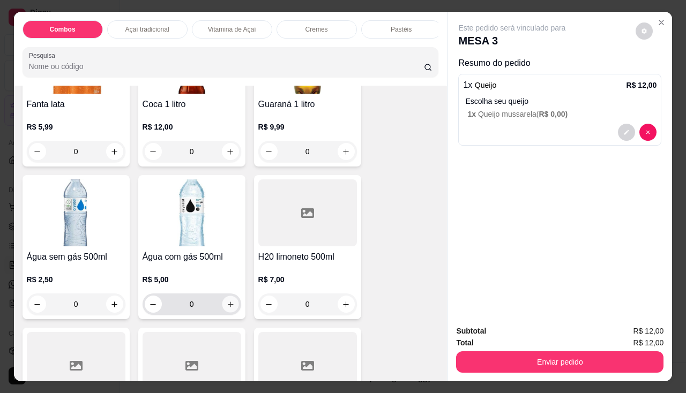
click at [227, 305] on icon "increase-product-quantity" at bounding box center [230, 304] width 8 height 8
type input "1"
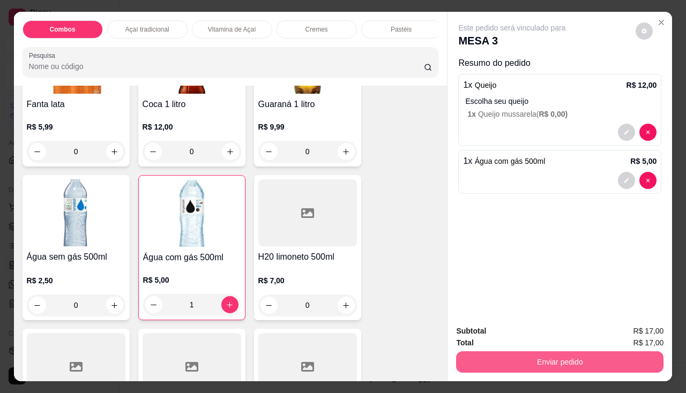
click at [501, 356] on button "Enviar pedido" at bounding box center [559, 361] width 207 height 21
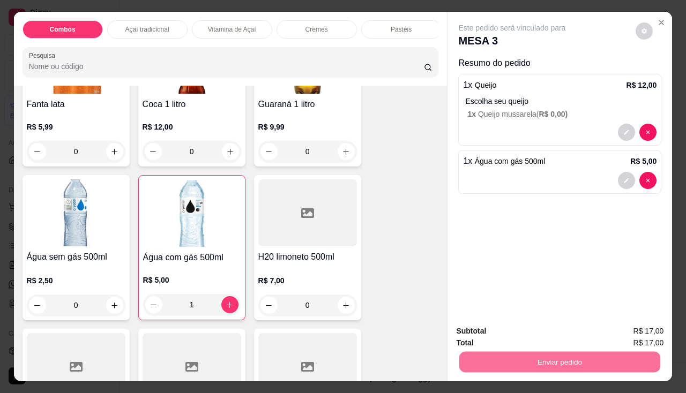
click at [618, 327] on button "Enviar pedido" at bounding box center [635, 332] width 61 height 20
